Goal: Answer question/provide support: Share knowledge or assist other users

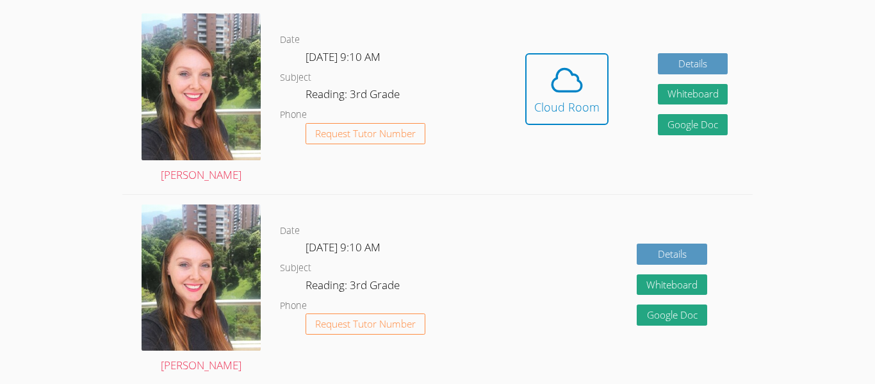
scroll to position [308, 0]
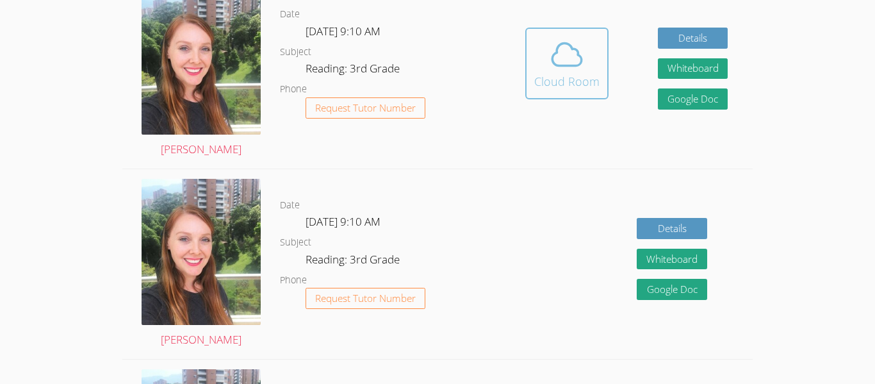
click at [532, 63] on button "Cloud Room" at bounding box center [566, 64] width 83 height 72
click at [582, 23] on div "Hidden Cloud Room Details Whiteboard Hidden Google Doc" at bounding box center [626, 73] width 252 height 190
click at [579, 38] on icon at bounding box center [567, 55] width 36 height 36
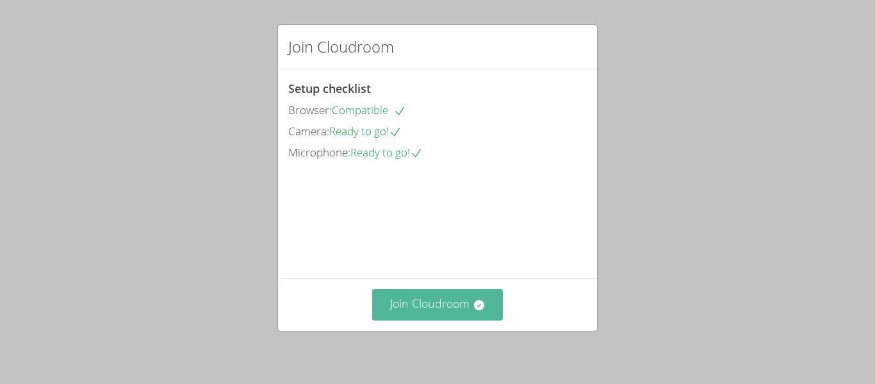
click at [400, 316] on button "Join Cloudroom" at bounding box center [437, 304] width 131 height 31
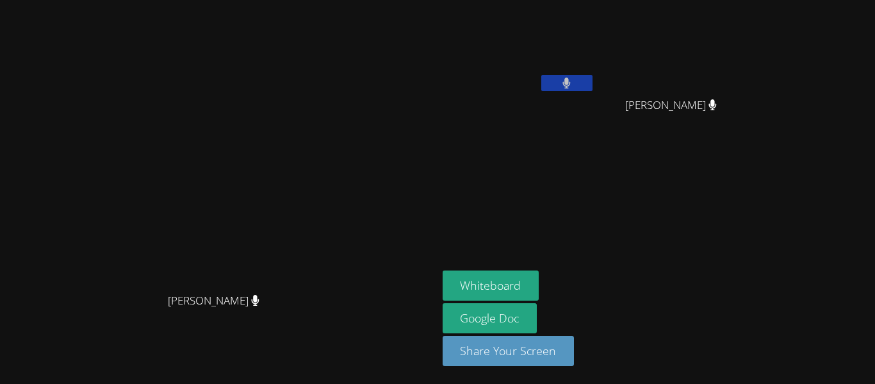
click at [593, 84] on button at bounding box center [566, 83] width 51 height 16
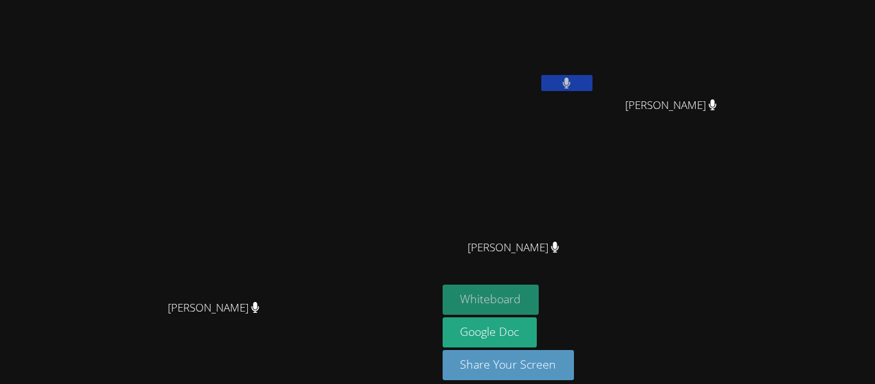
click at [540, 292] on button "Whiteboard" at bounding box center [491, 299] width 97 height 30
click at [593, 87] on button at bounding box center [566, 83] width 51 height 16
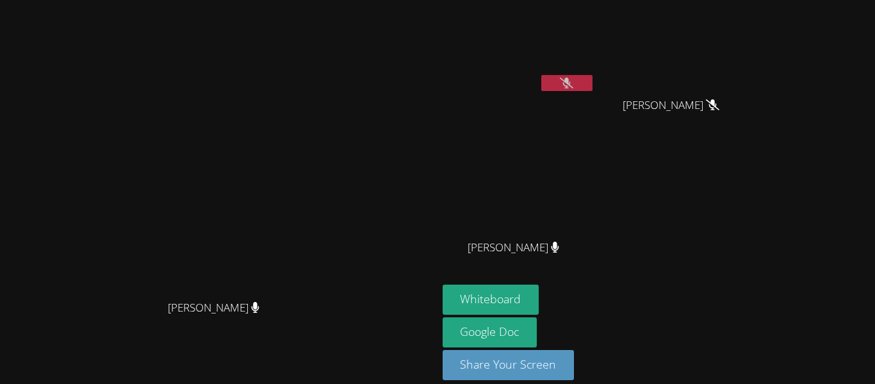
click at [593, 83] on button at bounding box center [566, 83] width 51 height 16
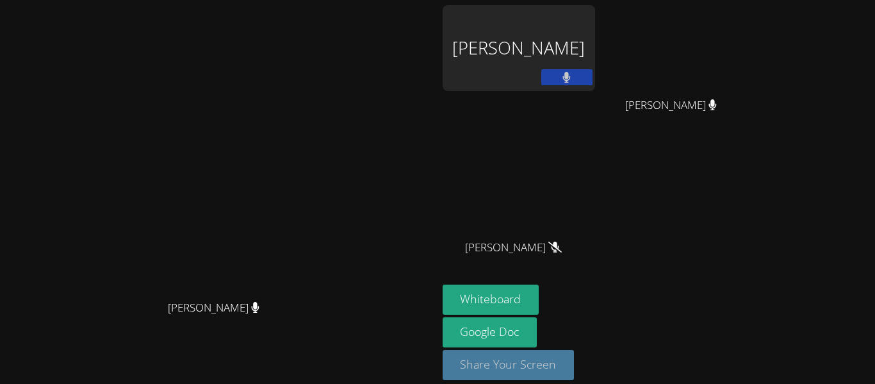
click at [575, 367] on button "Share Your Screen" at bounding box center [509, 365] width 132 height 30
click at [595, 67] on div "[PERSON_NAME]" at bounding box center [519, 48] width 152 height 86
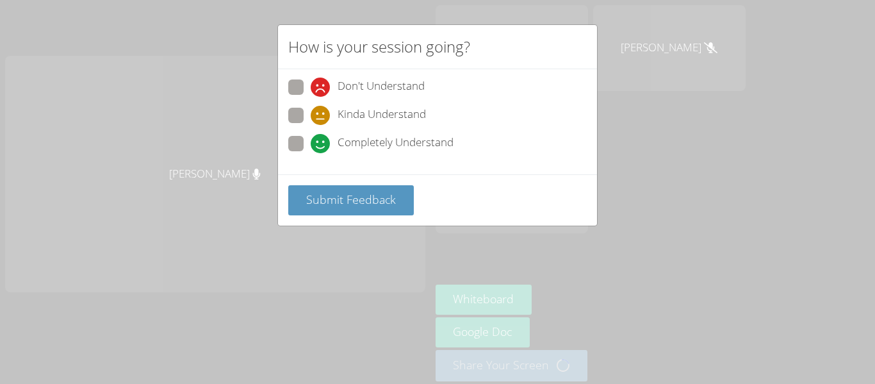
click at [374, 144] on span "Completely Understand" at bounding box center [396, 143] width 116 height 19
click at [322, 144] on input "Completely Understand" at bounding box center [316, 141] width 11 height 11
radio input "true"
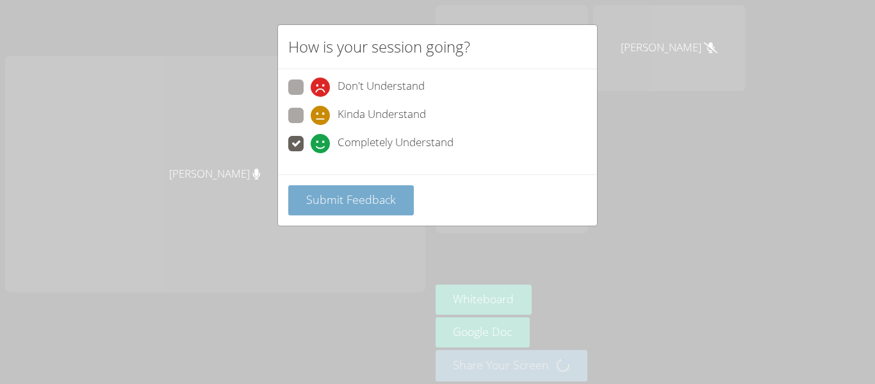
click at [366, 194] on span "Submit Feedback" at bounding box center [351, 199] width 90 height 15
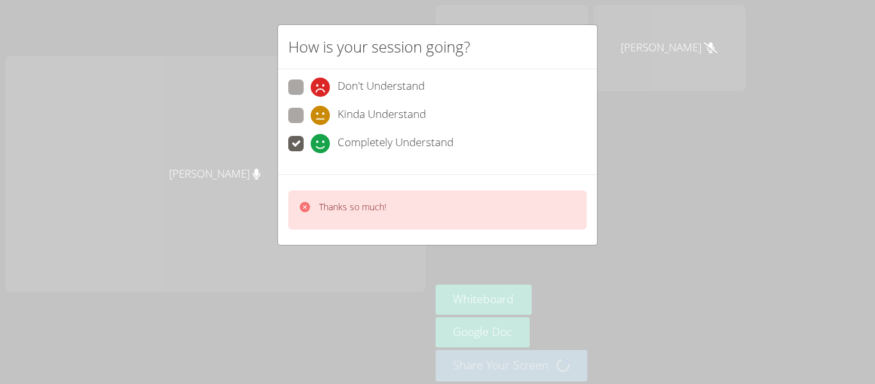
click at [301, 207] on icon at bounding box center [305, 207] width 10 height 10
click at [302, 205] on icon at bounding box center [305, 207] width 10 height 10
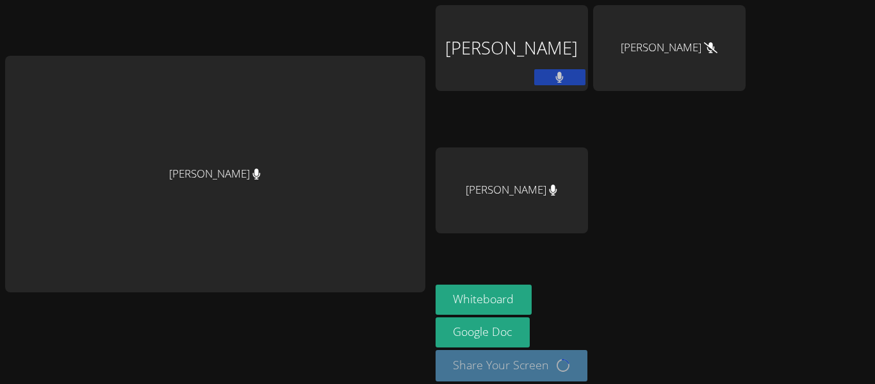
click at [304, 202] on div "[PERSON_NAME]" at bounding box center [215, 174] width 420 height 236
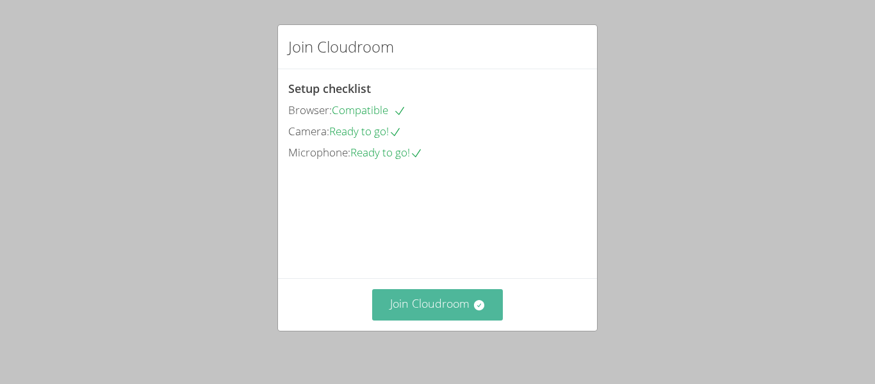
click at [479, 310] on icon at bounding box center [479, 305] width 13 height 13
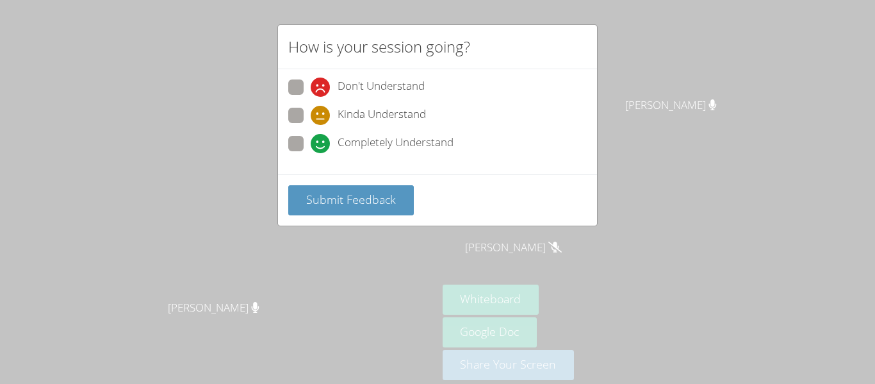
click at [346, 149] on span "Completely Understand" at bounding box center [396, 143] width 116 height 19
click at [322, 147] on input "Completely Understand" at bounding box center [316, 141] width 11 height 11
radio input "true"
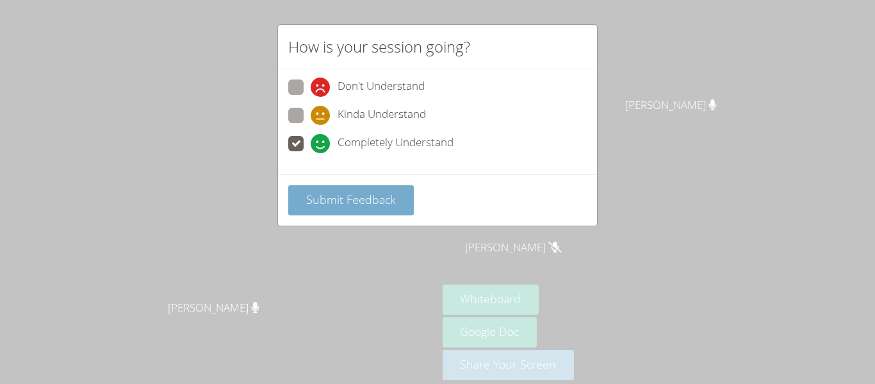
click at [360, 198] on span "Submit Feedback" at bounding box center [351, 199] width 90 height 15
